Goal: Find specific page/section: Find specific page/section

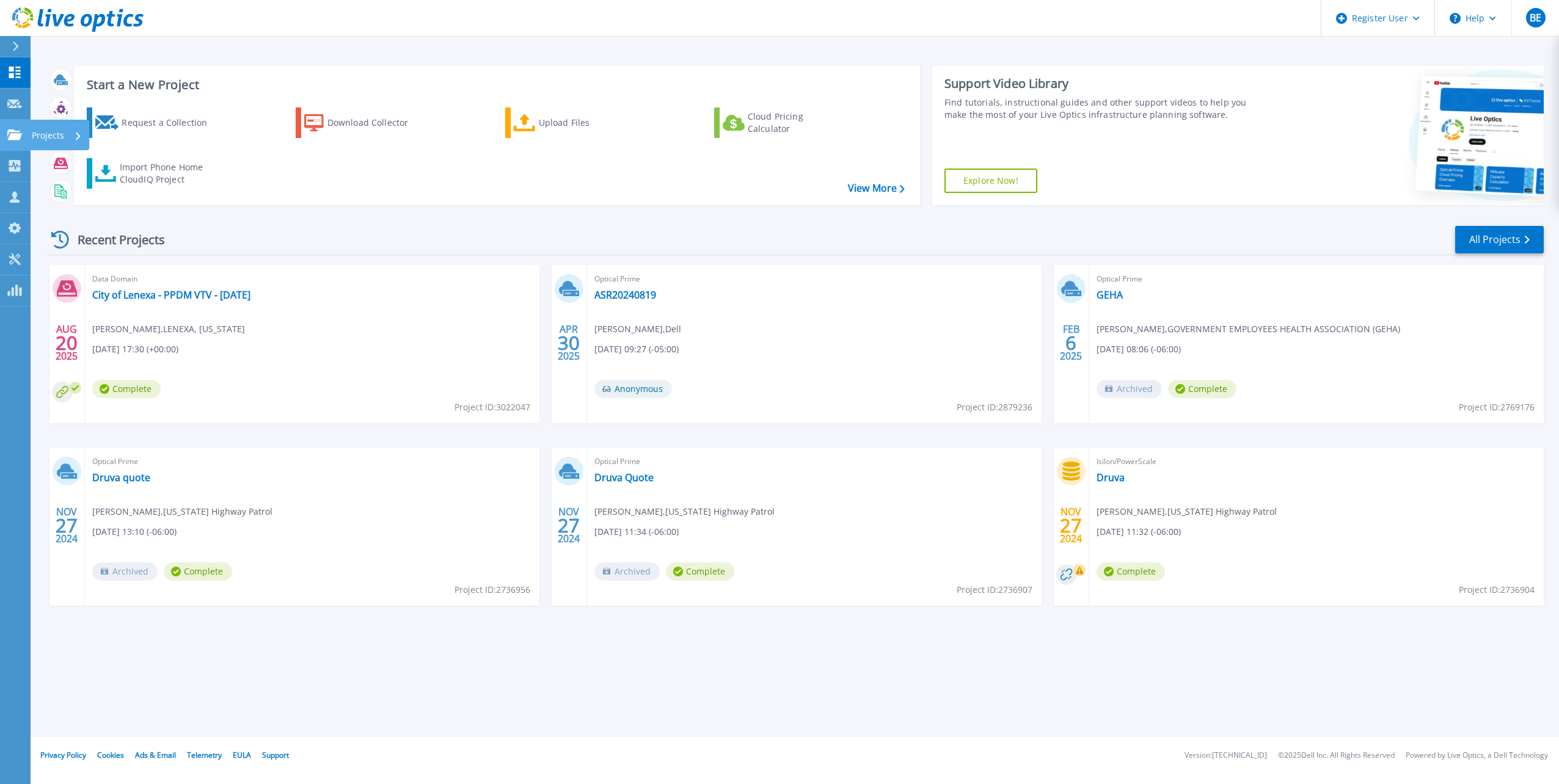
click at [30, 138] on div "Projects" at bounding box center [59, 135] width 59 height 31
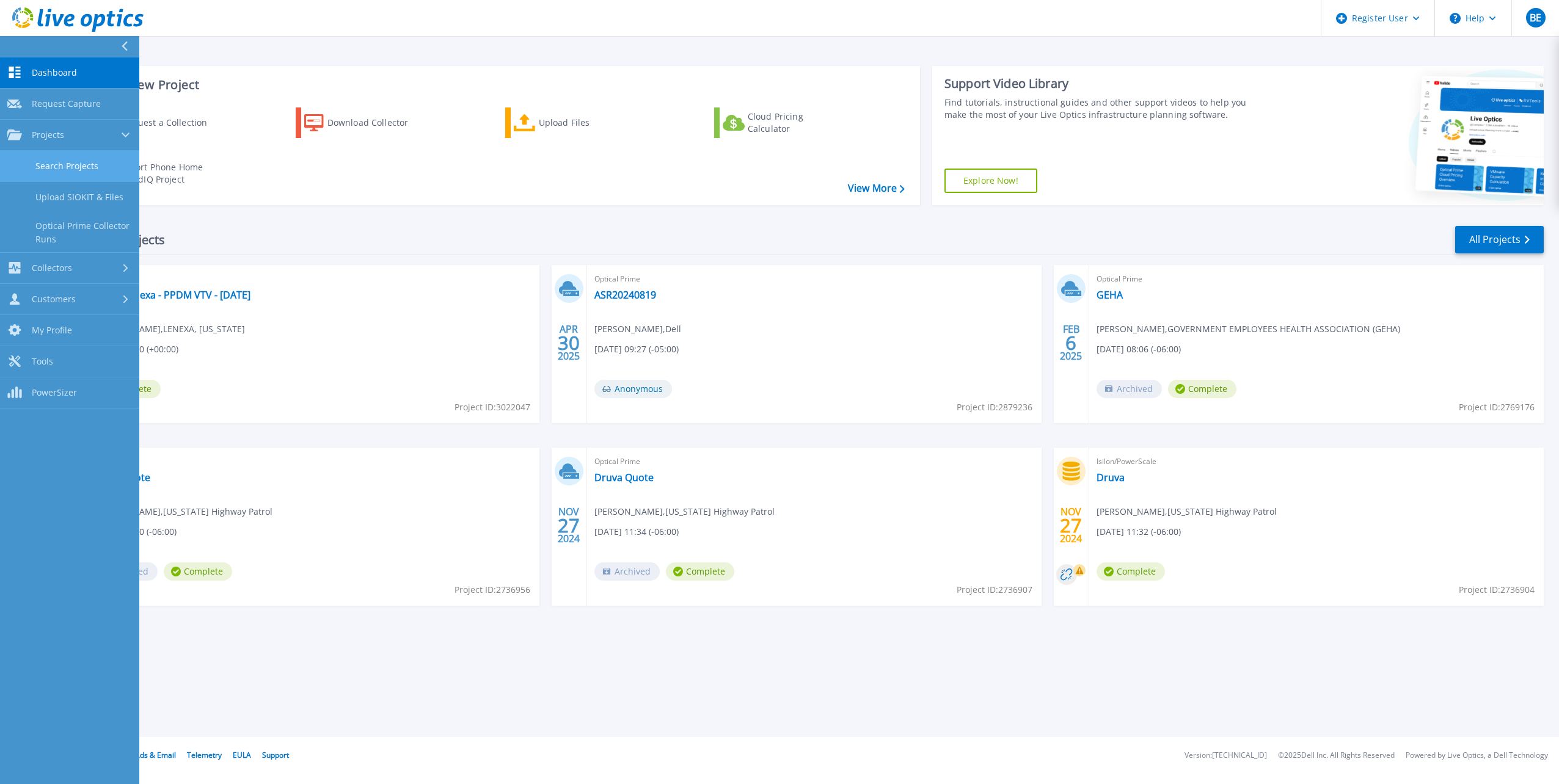
click at [66, 162] on link "Search Projects" at bounding box center [69, 167] width 139 height 31
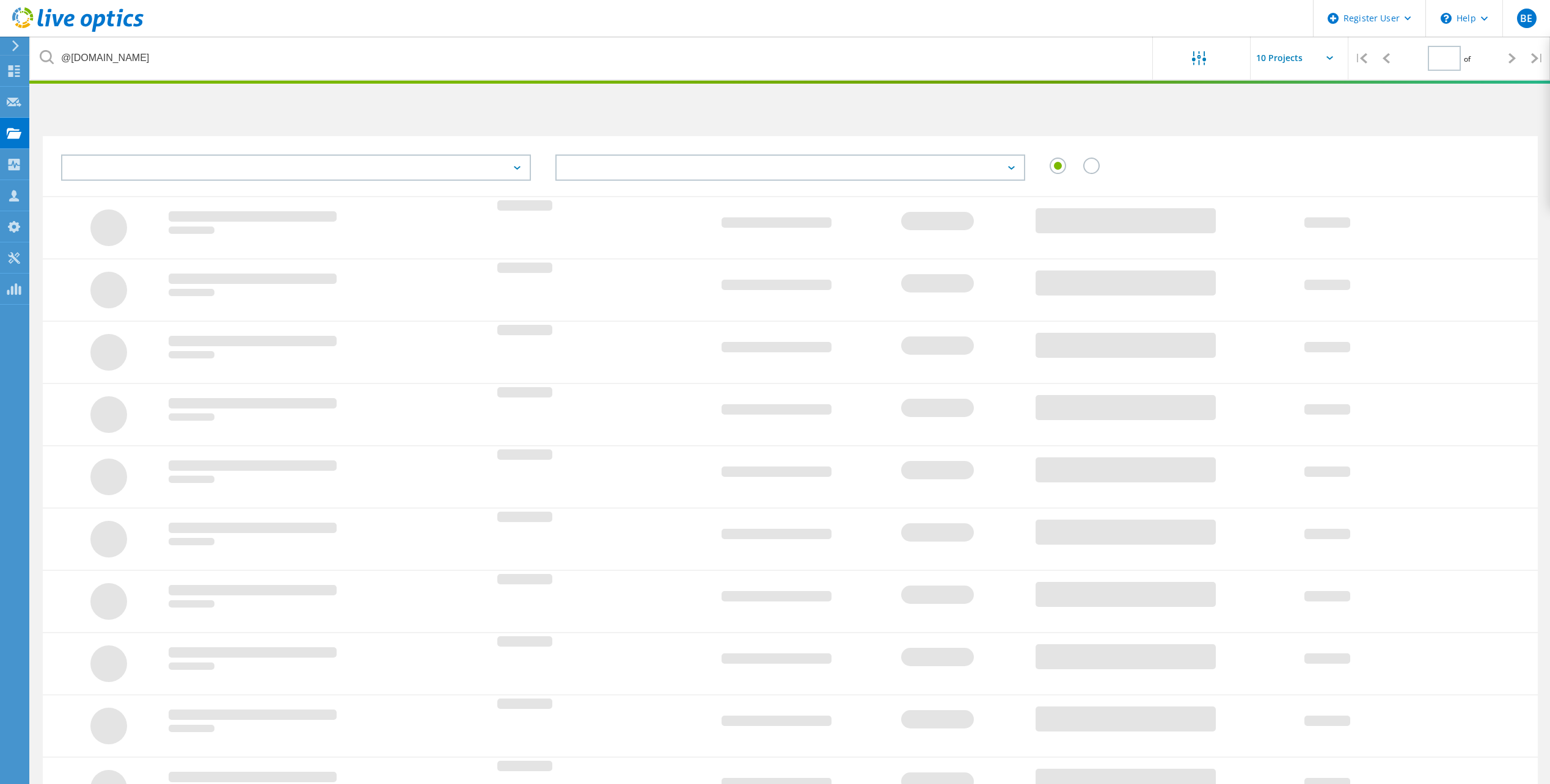
type input "1"
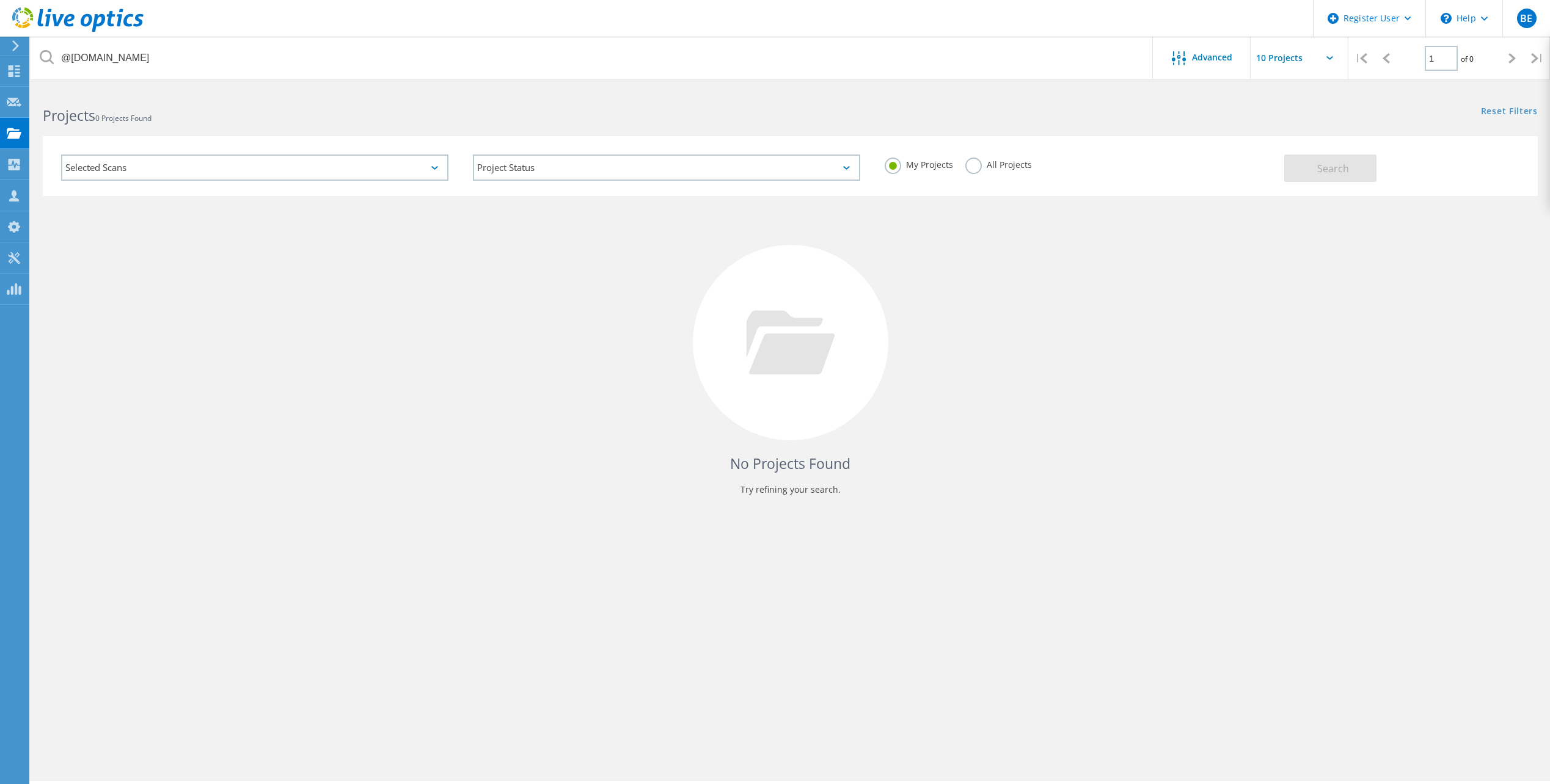
click at [974, 168] on label "All Projects" at bounding box center [998, 163] width 66 height 12
click at [0, 0] on input "All Projects" at bounding box center [0, 0] width 0 height 0
click at [1311, 175] on button "Search" at bounding box center [1330, 168] width 92 height 27
